Goal: Check status: Check status

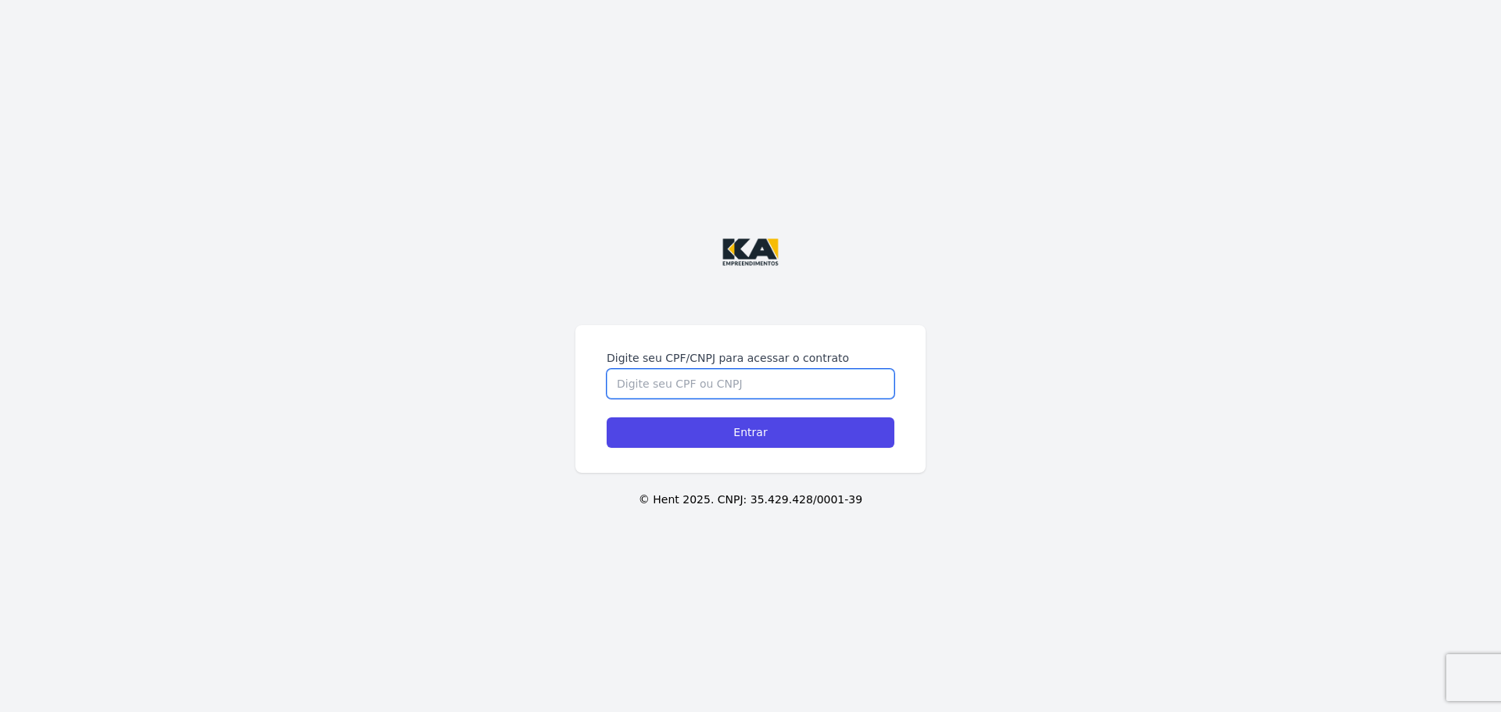
click at [690, 387] on input "Digite seu CPF/CNPJ para acessar o contrato" at bounding box center [750, 384] width 288 height 30
type input "11419951904"
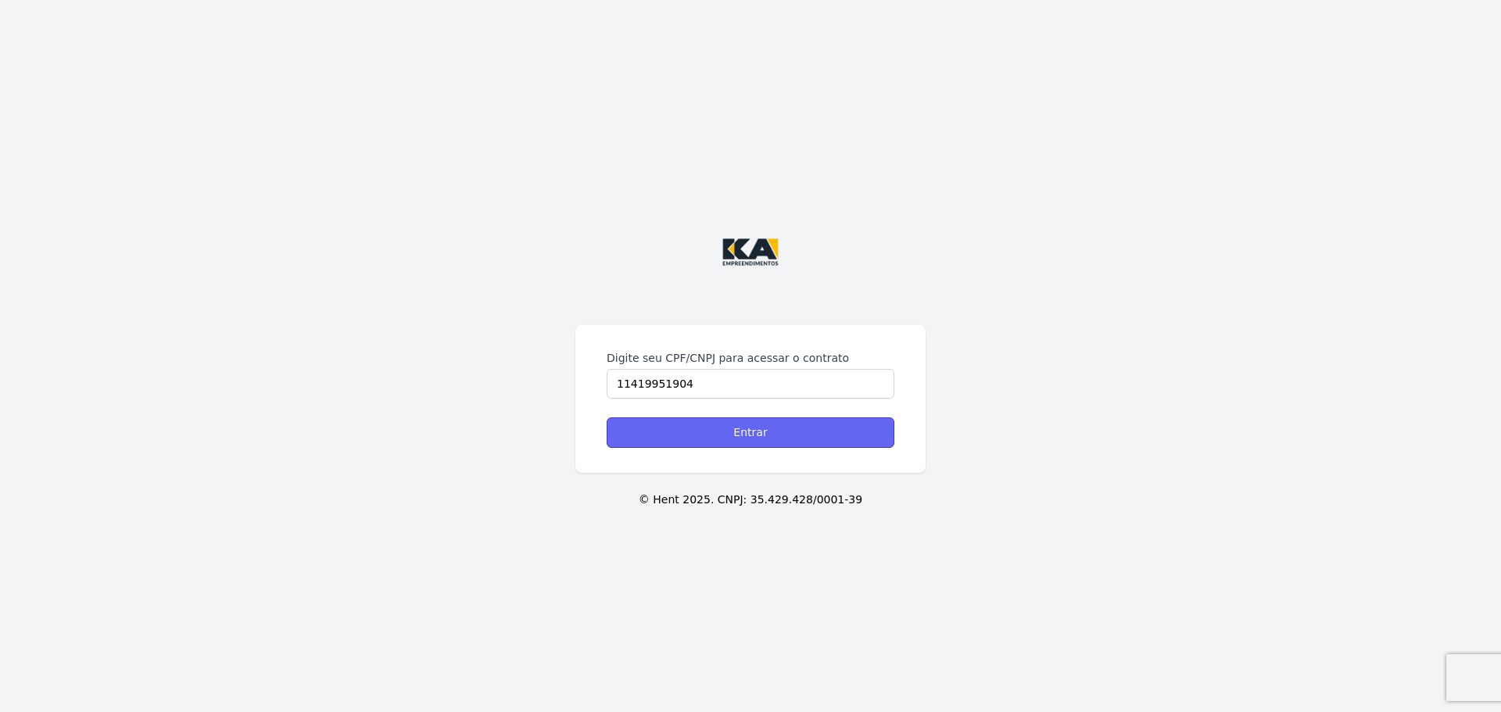
click at [765, 435] on input "Entrar" at bounding box center [750, 432] width 288 height 30
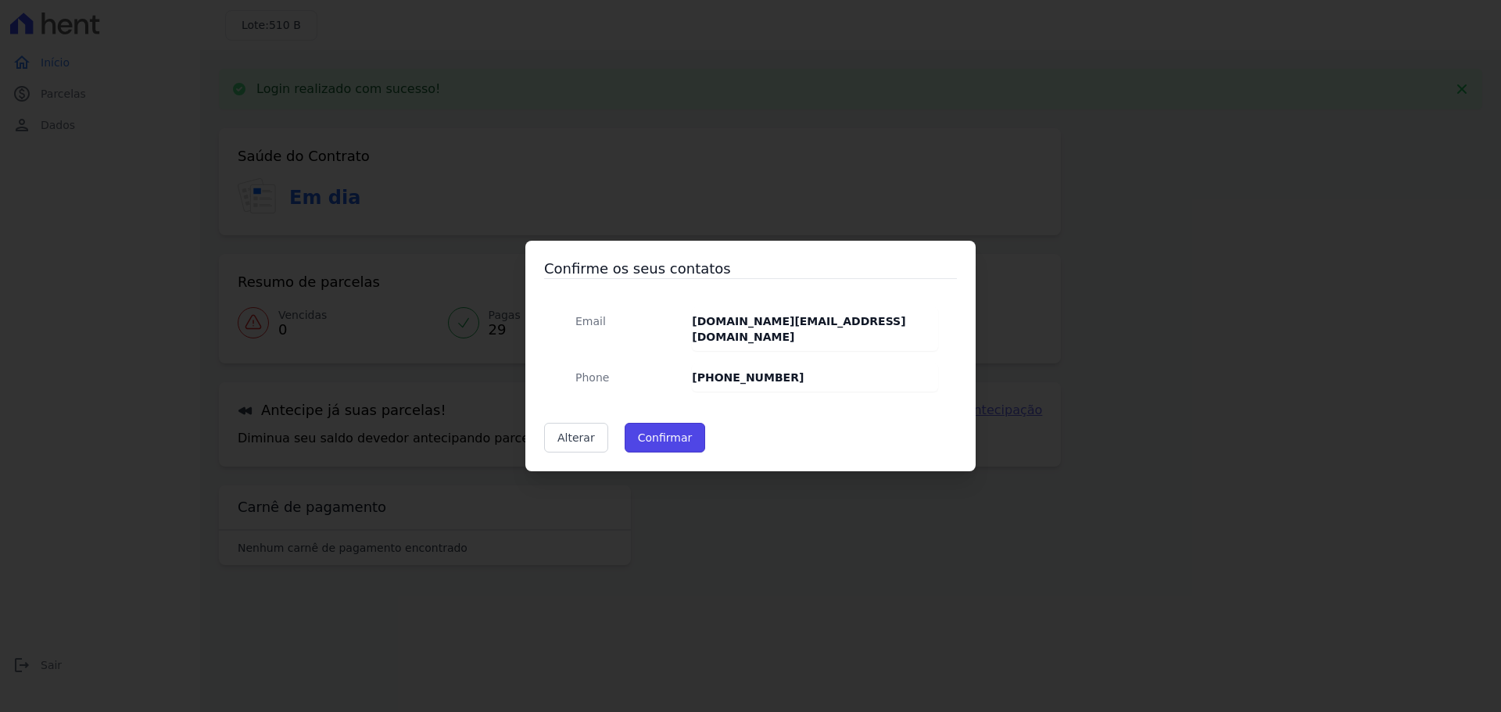
click at [661, 429] on button "Confirmar" at bounding box center [664, 438] width 81 height 30
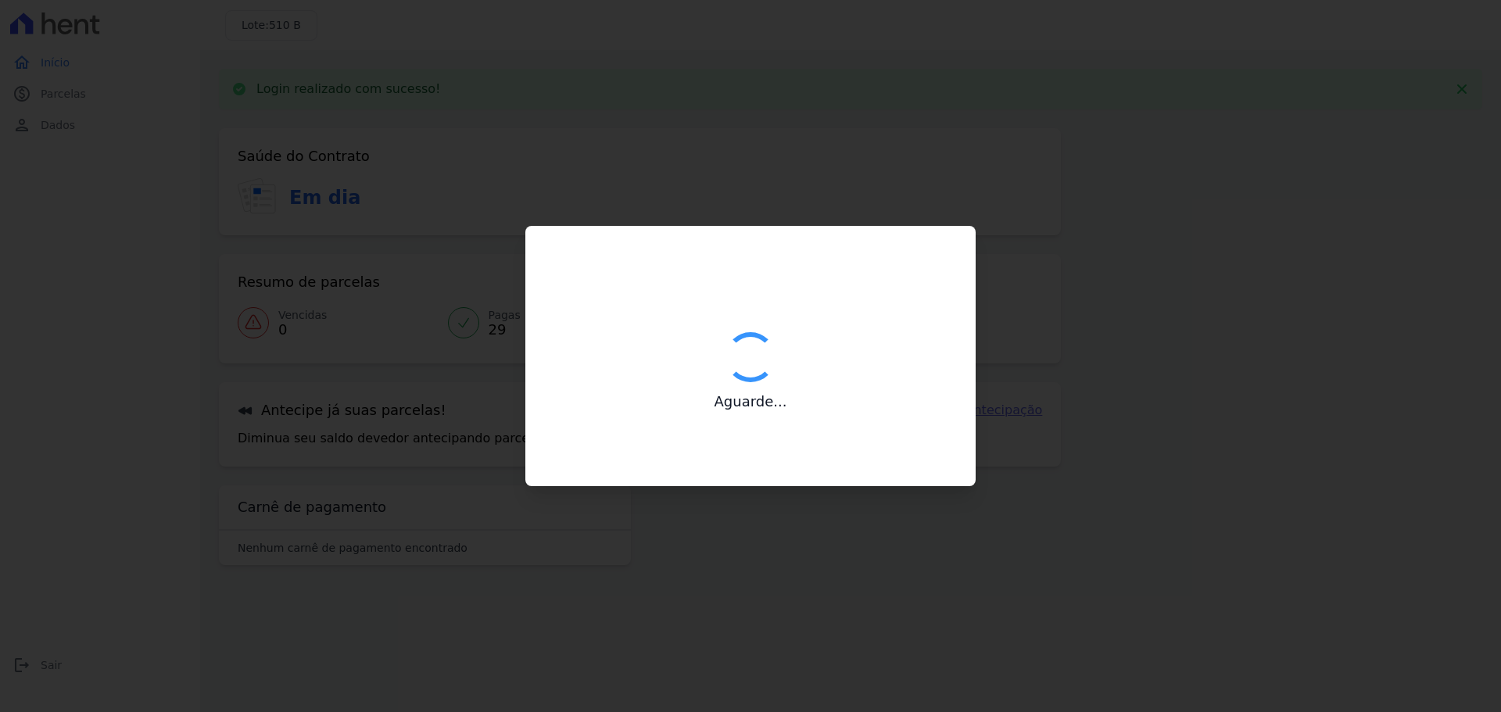
type input "Contatos confirmados com sucesso."
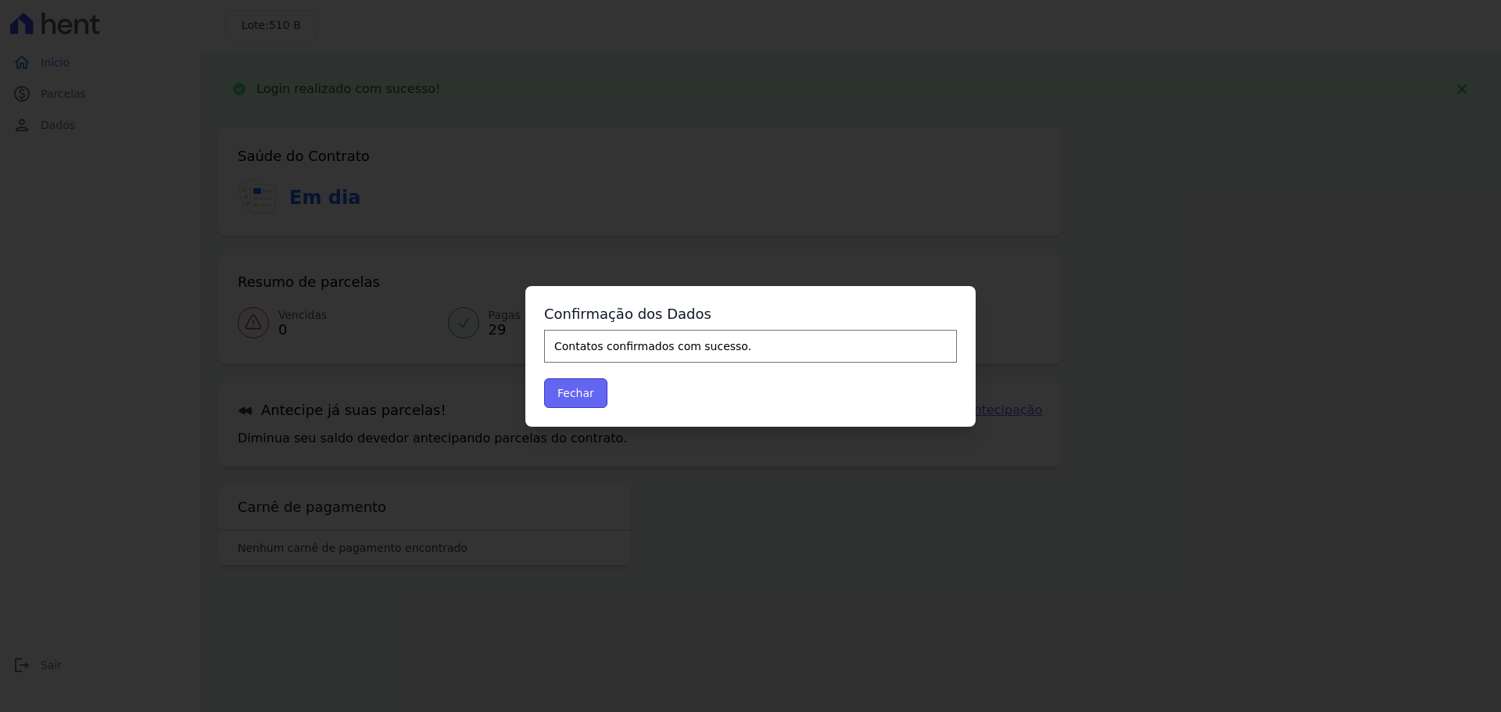
click at [574, 387] on button "Fechar" at bounding box center [575, 393] width 63 height 30
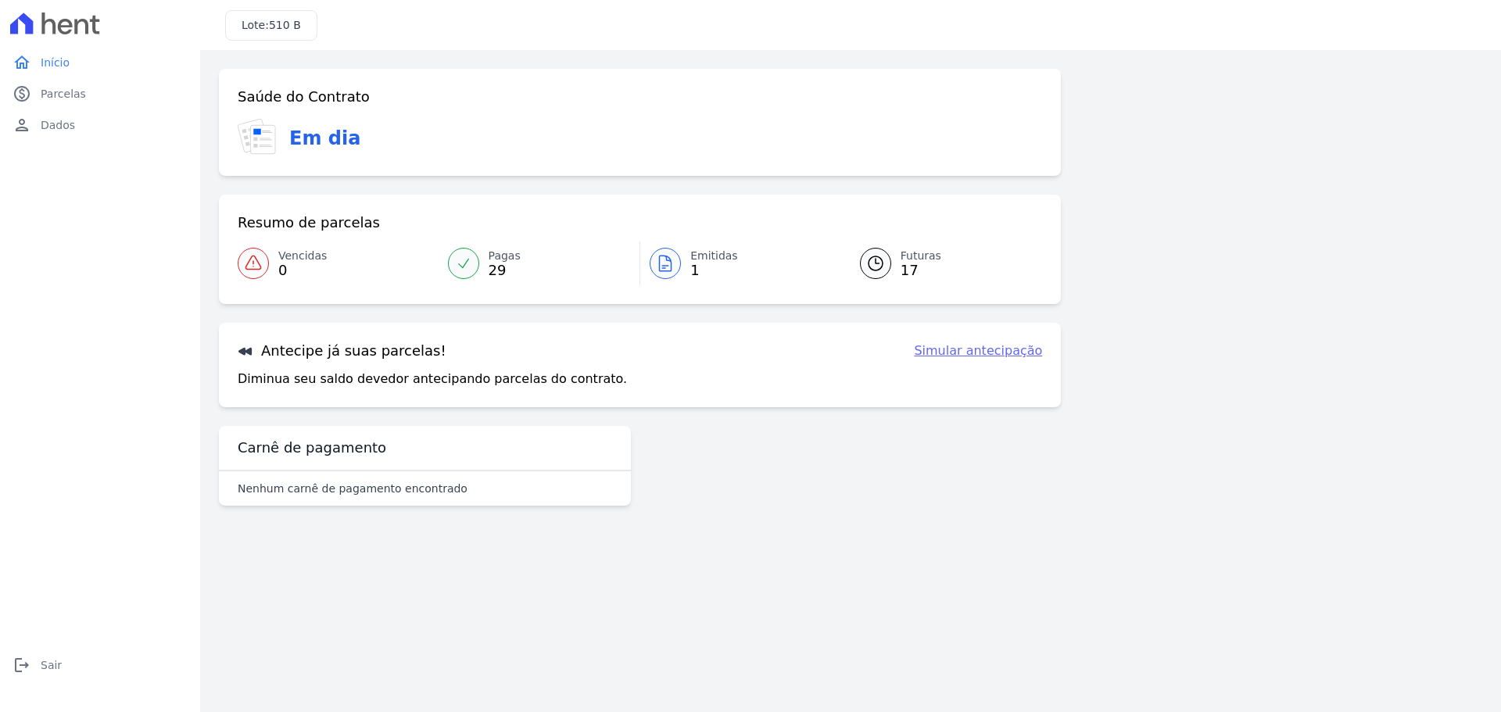
click at [898, 269] on link "Futuras 17" at bounding box center [942, 263] width 202 height 44
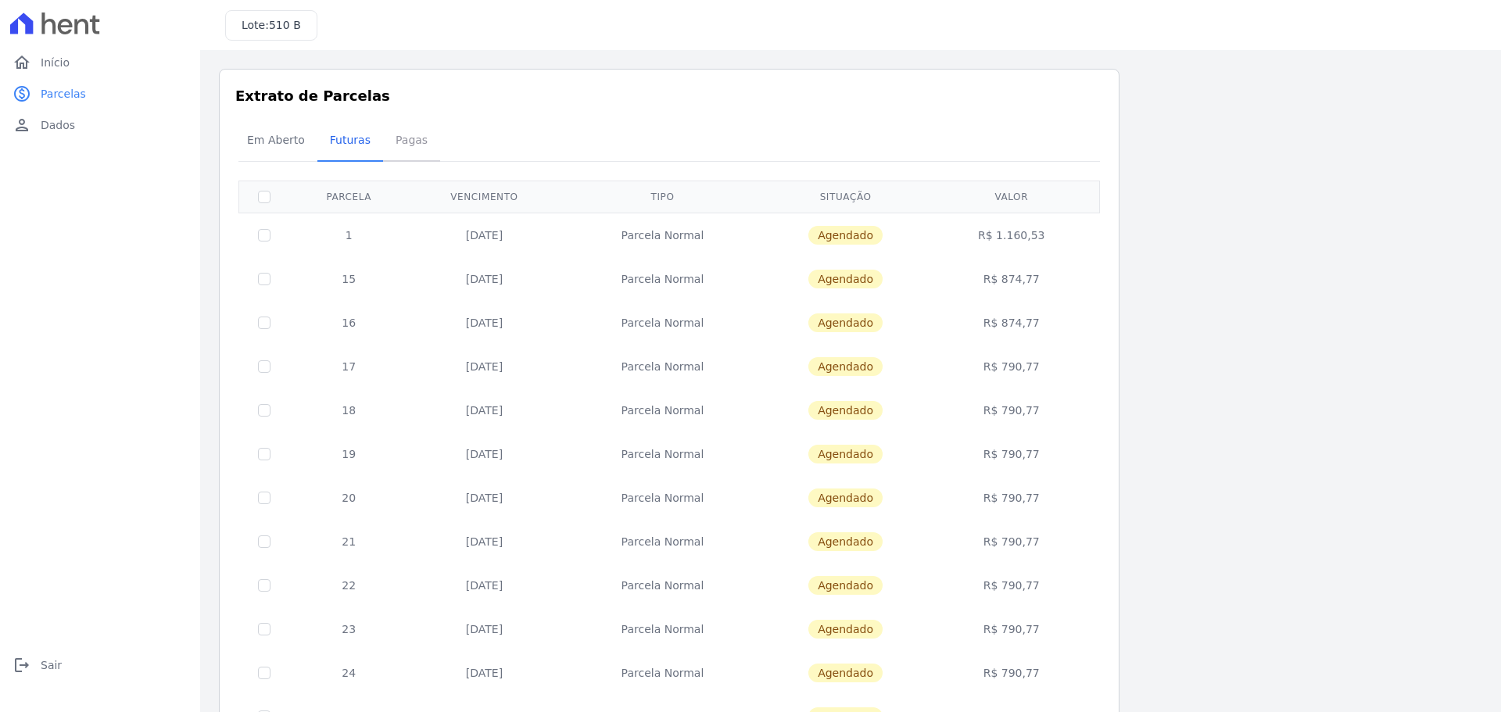
click at [402, 141] on span "Pagas" at bounding box center [411, 139] width 51 height 31
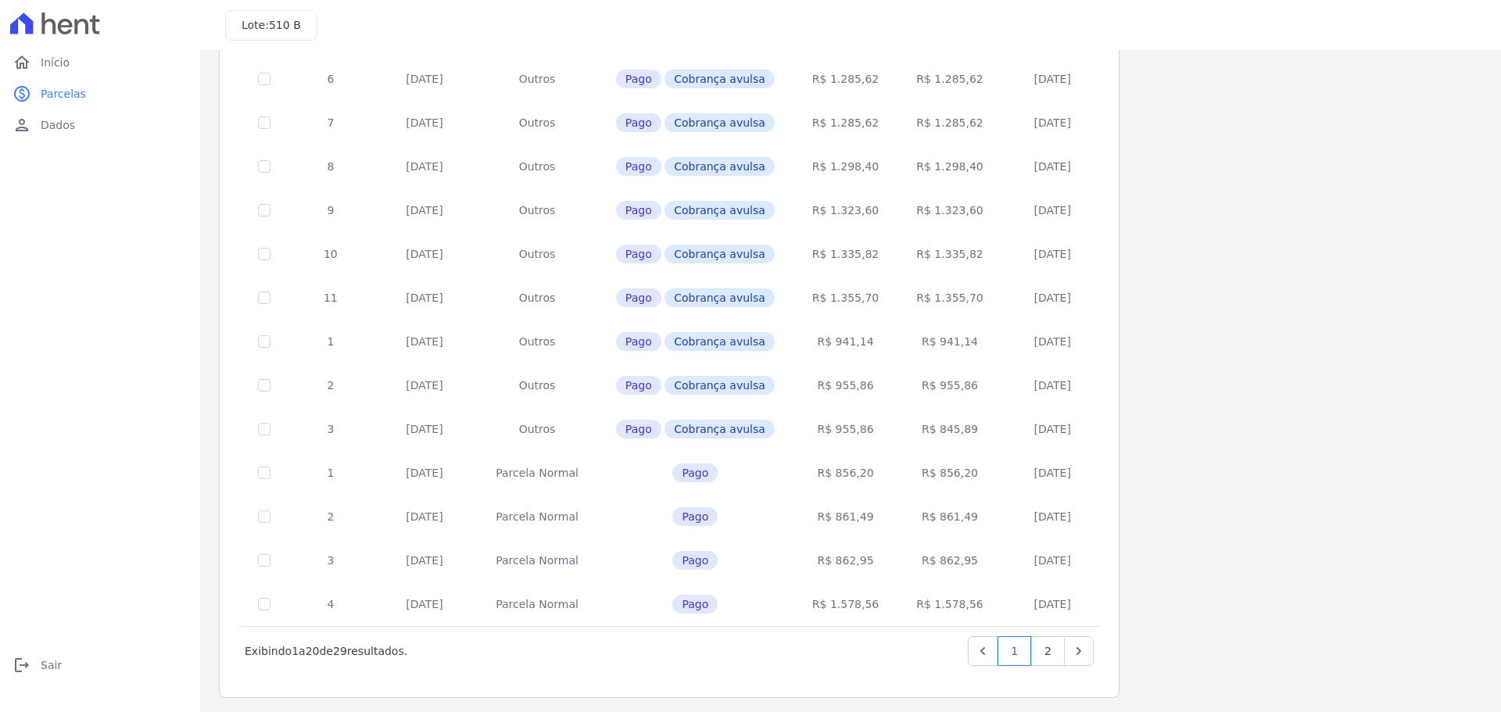
scroll to position [480, 0]
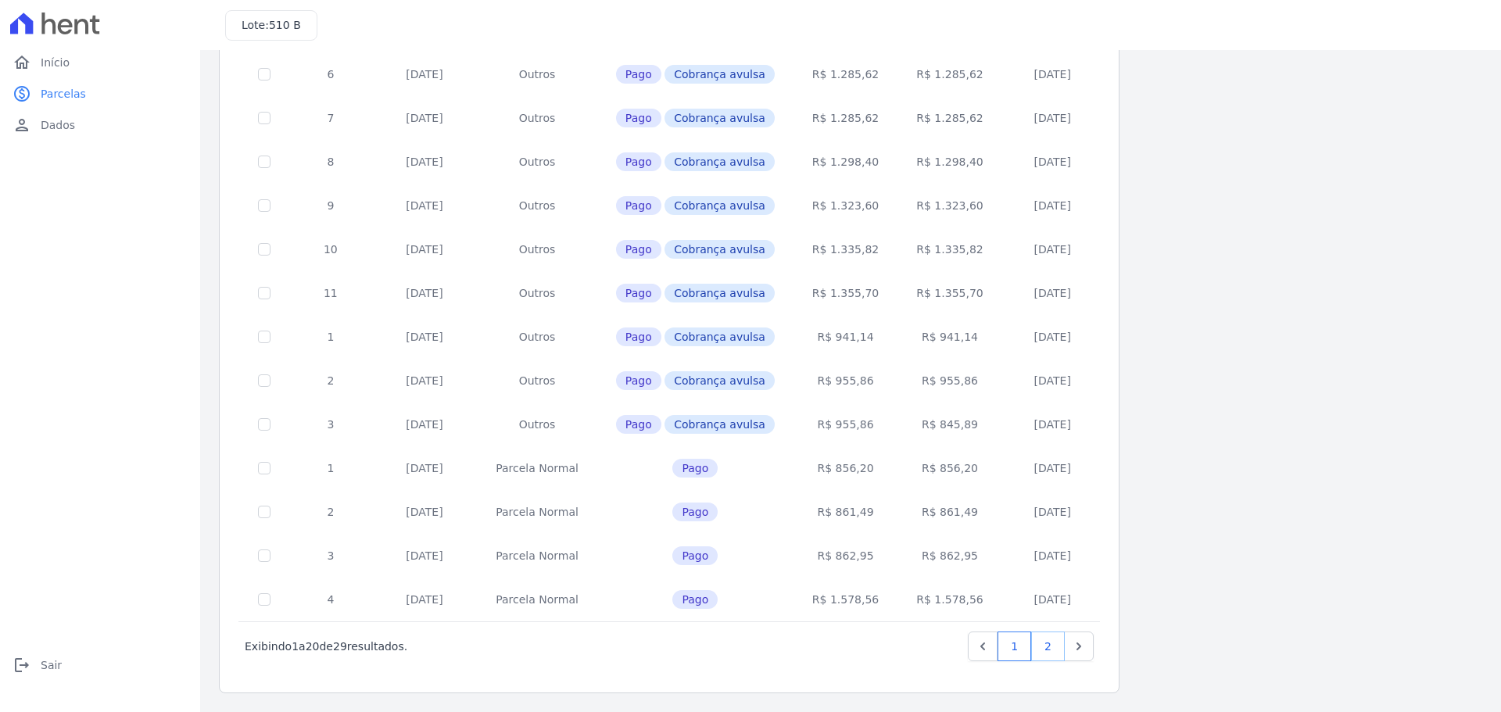
click at [1038, 653] on link "2" at bounding box center [1048, 646] width 34 height 30
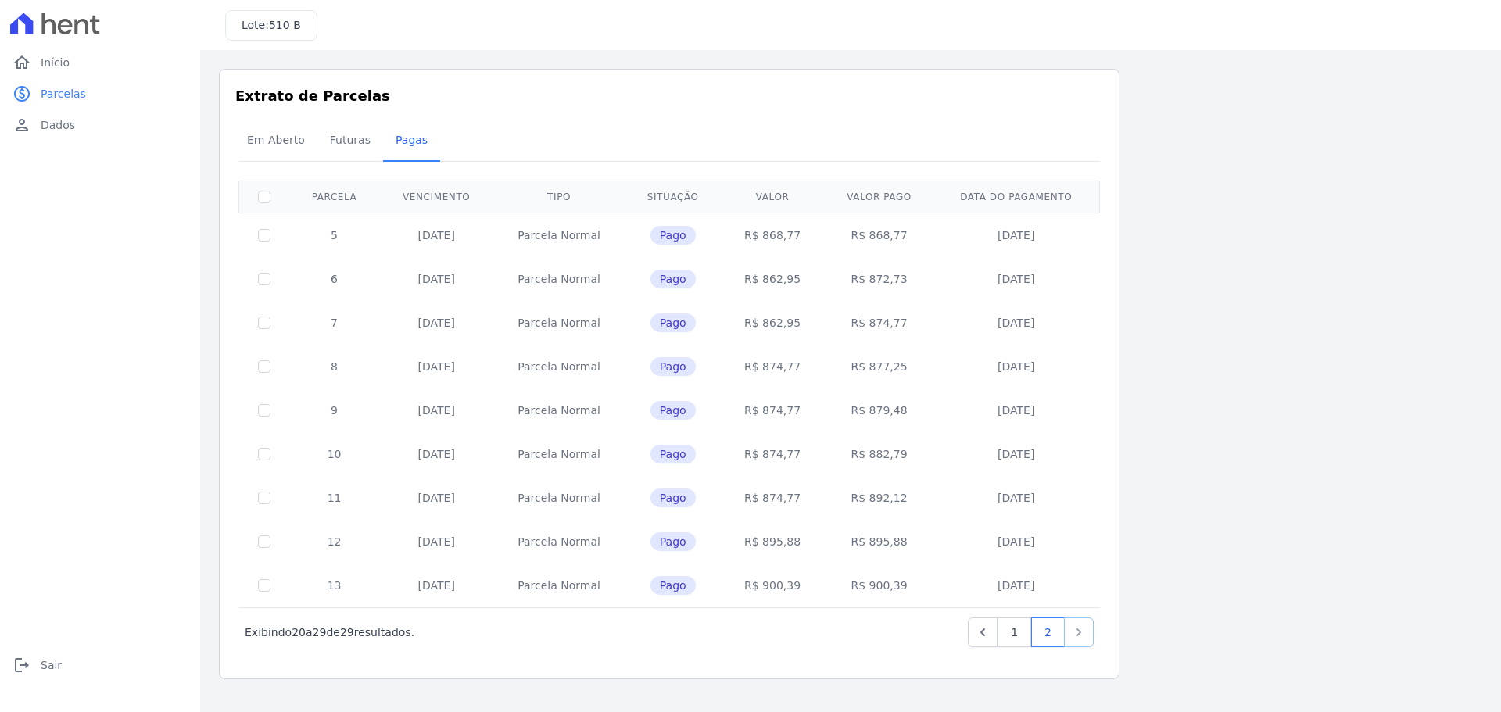
click at [1070, 635] on link "Next" at bounding box center [1079, 632] width 30 height 30
